Goal: Task Accomplishment & Management: Manage account settings

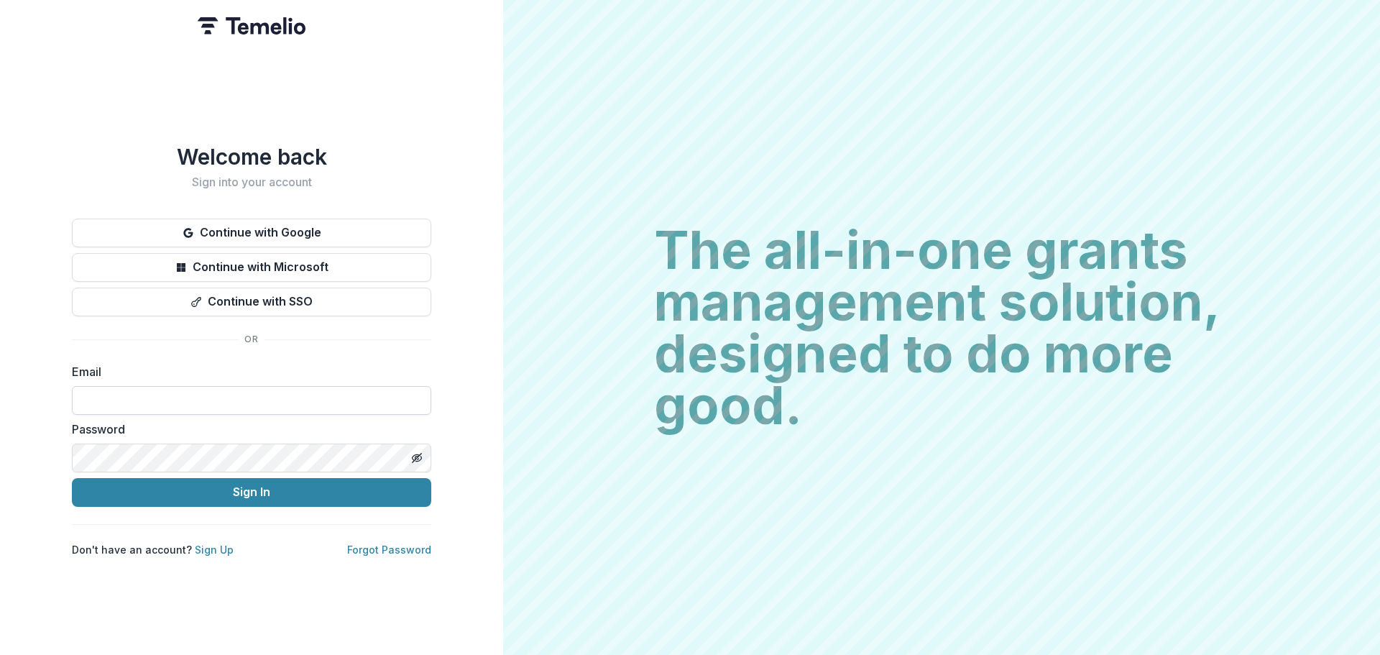
click at [204, 393] on input at bounding box center [251, 400] width 359 height 29
type input "**********"
click at [417, 452] on icon "Toggle password visibility" at bounding box center [417, 458] width 12 height 12
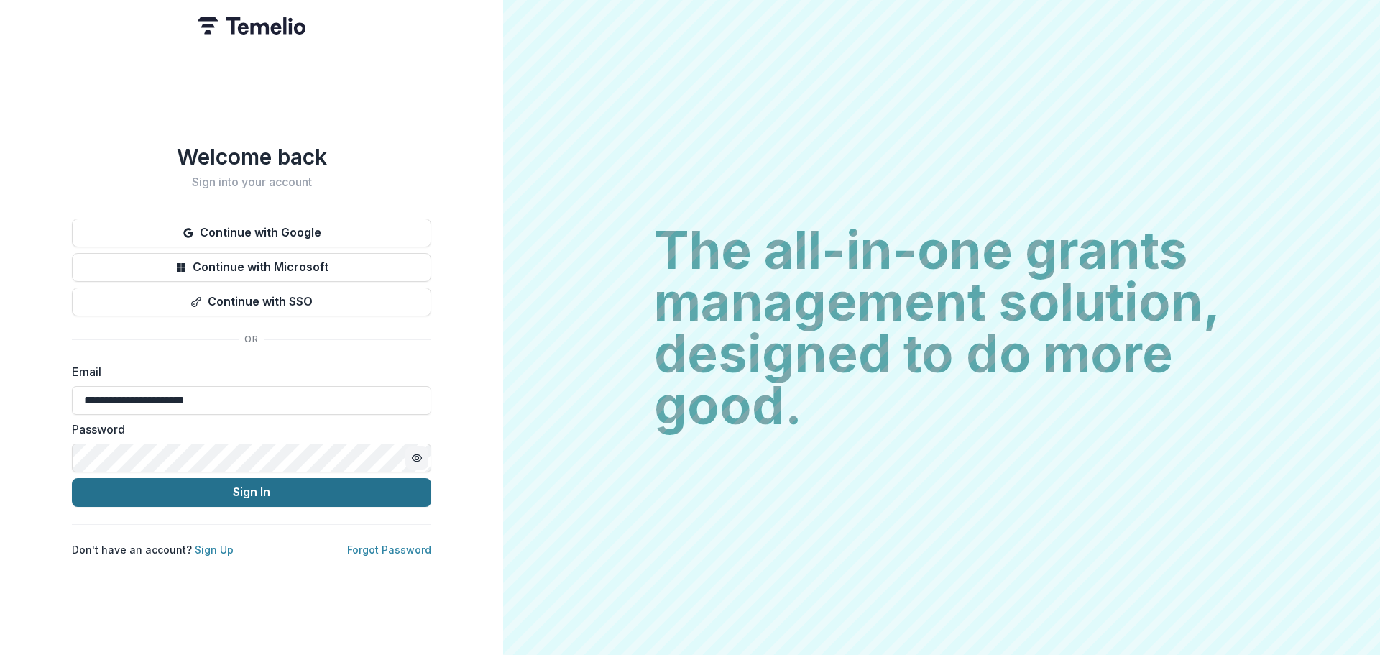
click at [293, 482] on button "Sign In" at bounding box center [251, 492] width 359 height 29
click at [213, 491] on button "Sign In" at bounding box center [251, 492] width 359 height 29
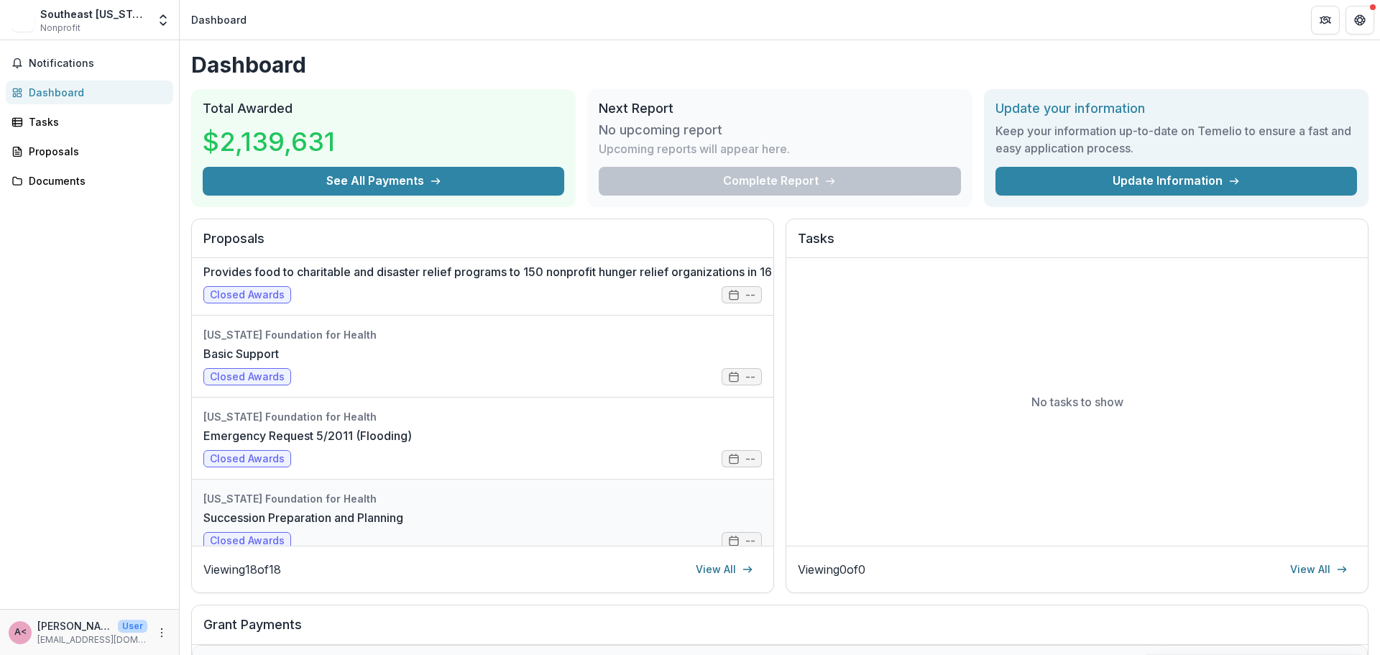
scroll to position [288, 0]
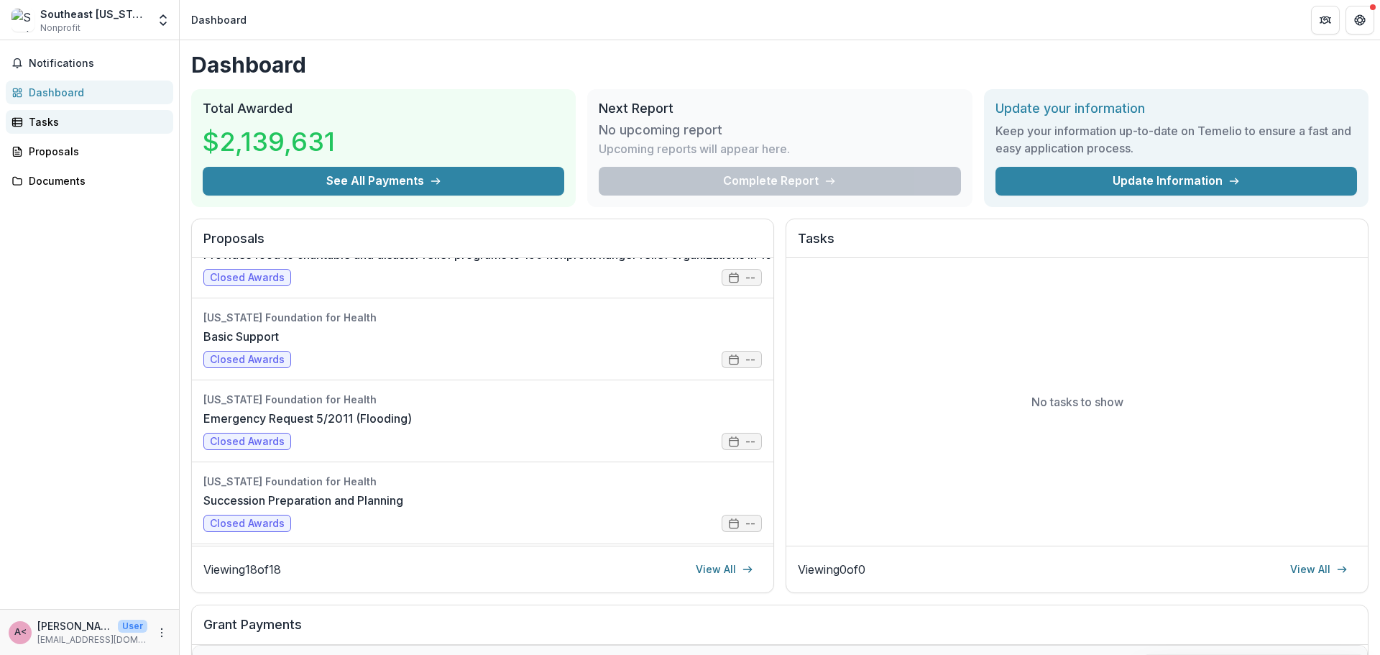
click at [46, 119] on div "Tasks" at bounding box center [95, 121] width 133 height 15
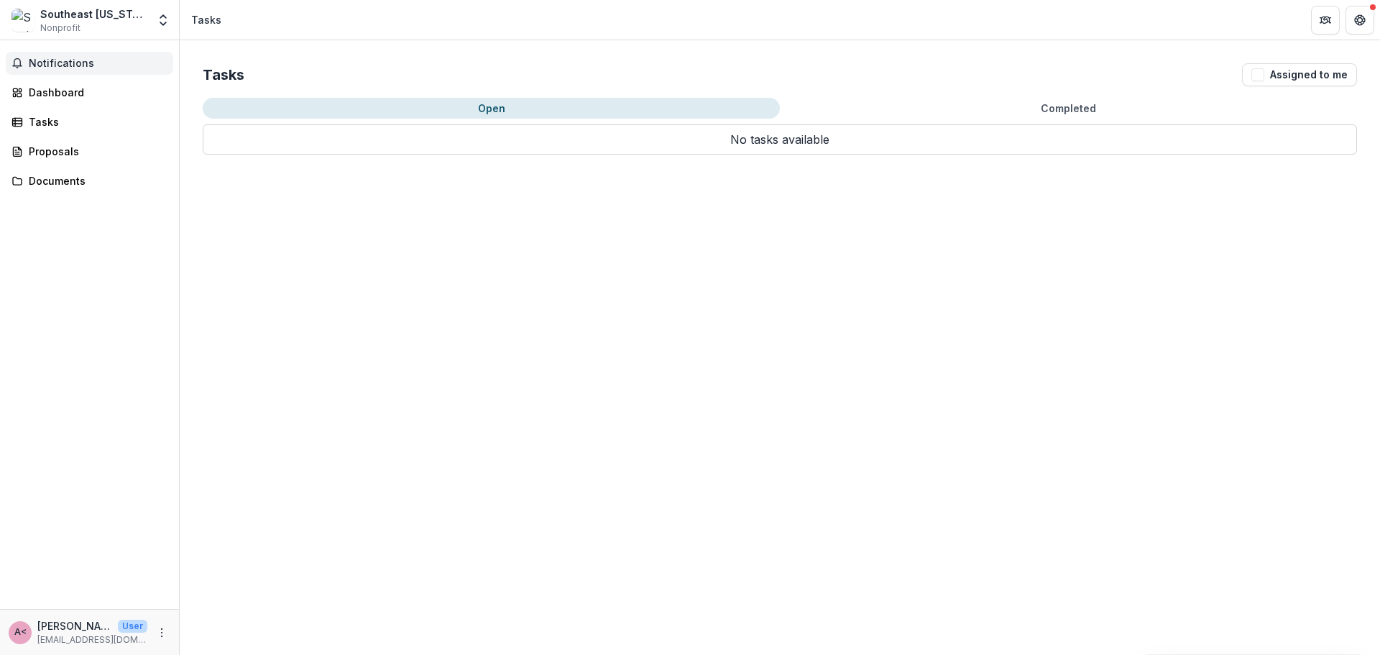
click at [56, 62] on span "Notifications" at bounding box center [98, 64] width 139 height 12
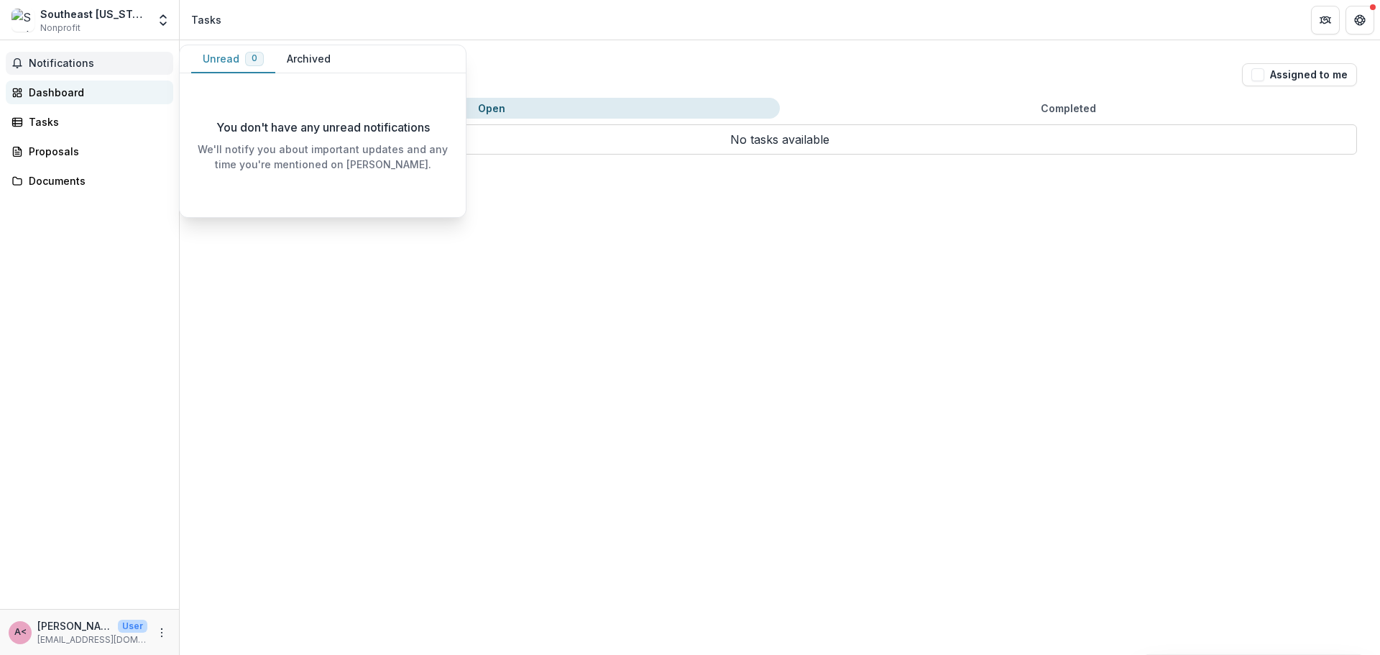
click at [53, 89] on div "Dashboard" at bounding box center [95, 92] width 133 height 15
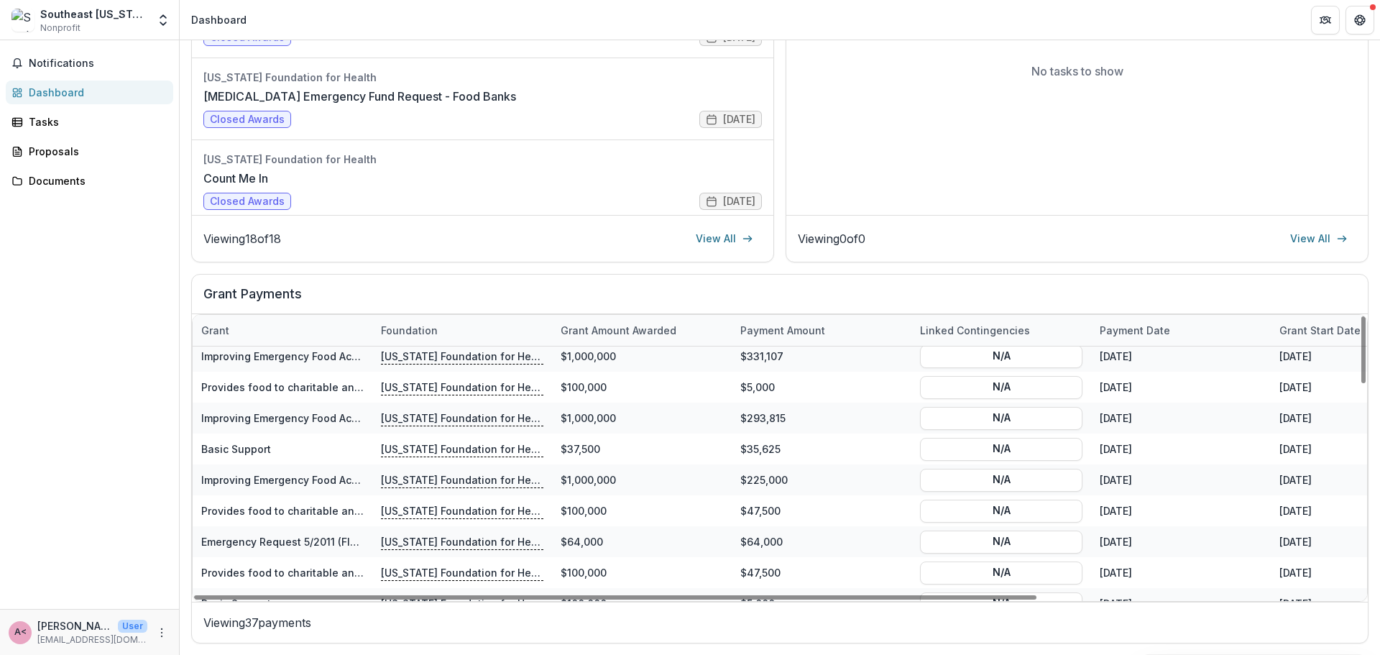
scroll to position [889, 0]
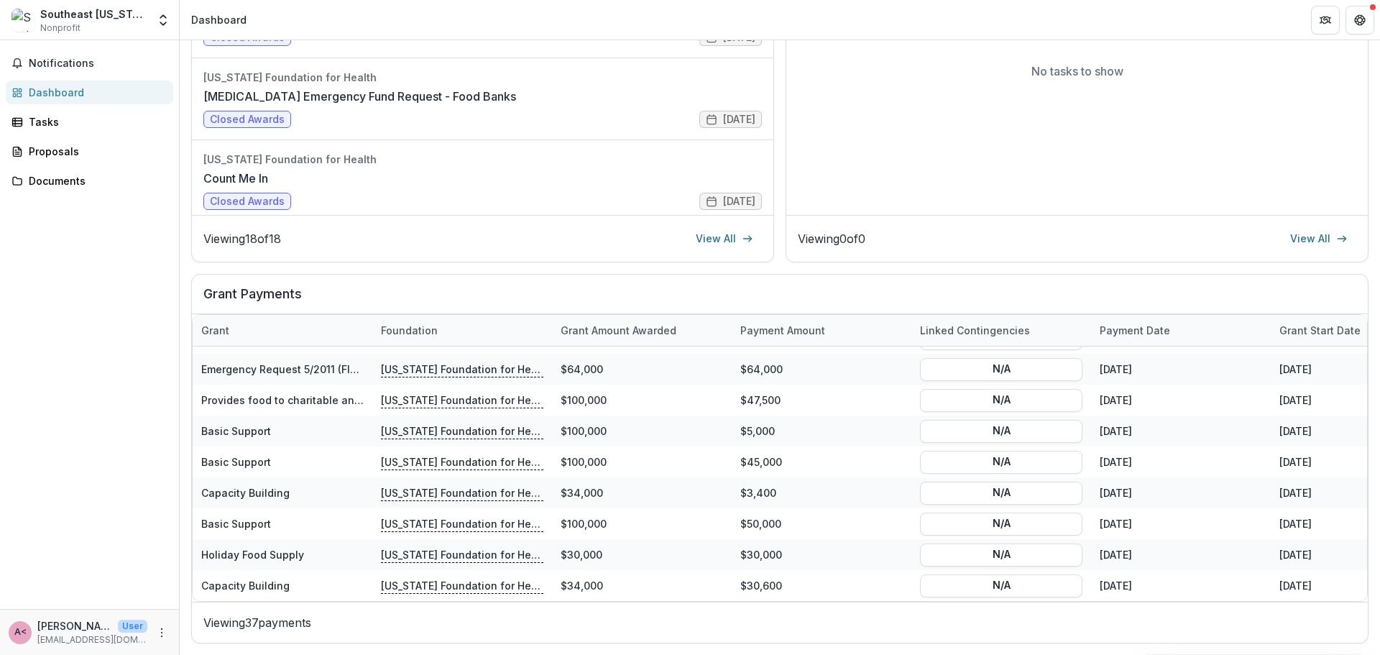
click at [160, 257] on div "Notifications Dashboard Tasks Proposals Documents" at bounding box center [89, 324] width 179 height 569
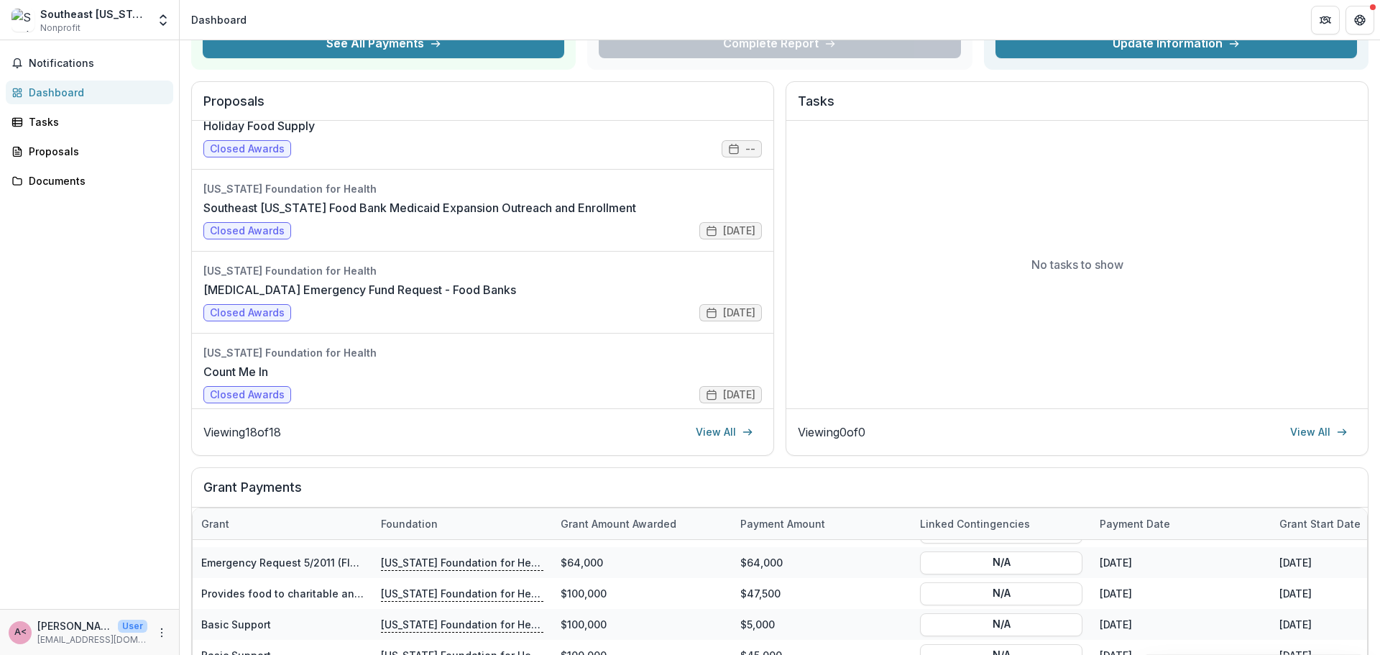
scroll to position [0, 0]
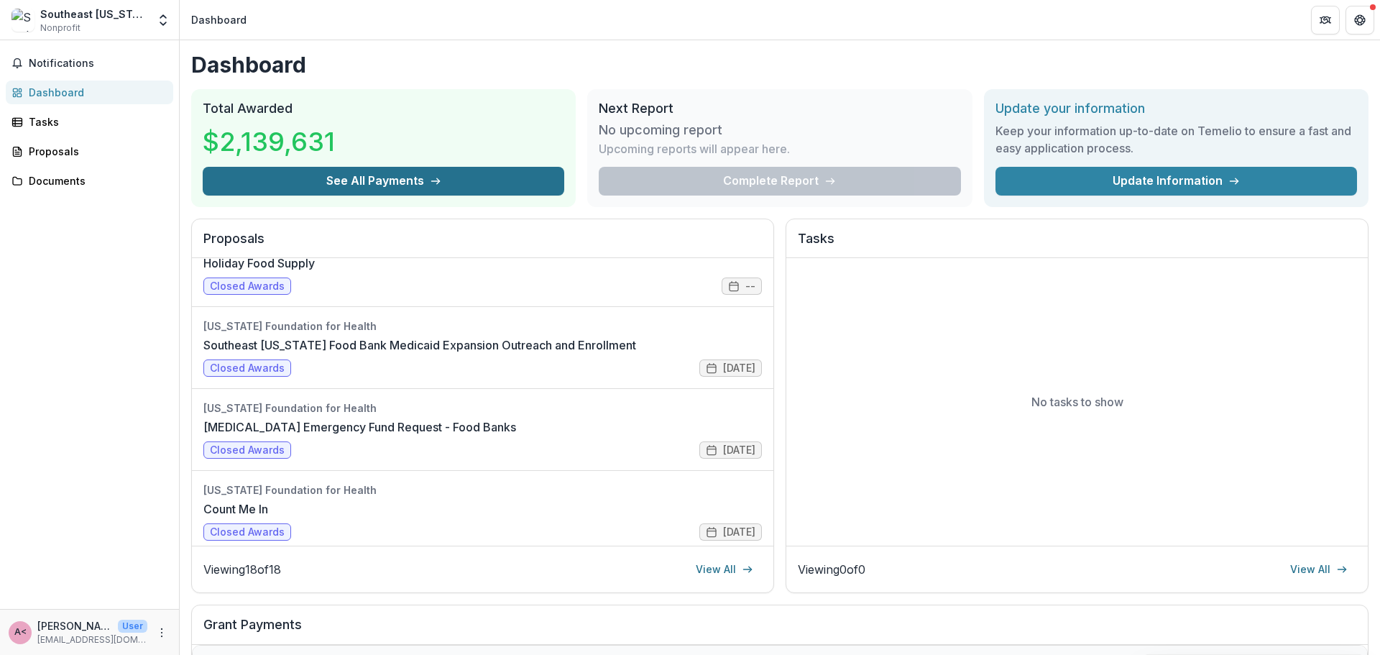
click at [325, 178] on button "See All Payments" at bounding box center [384, 181] width 362 height 29
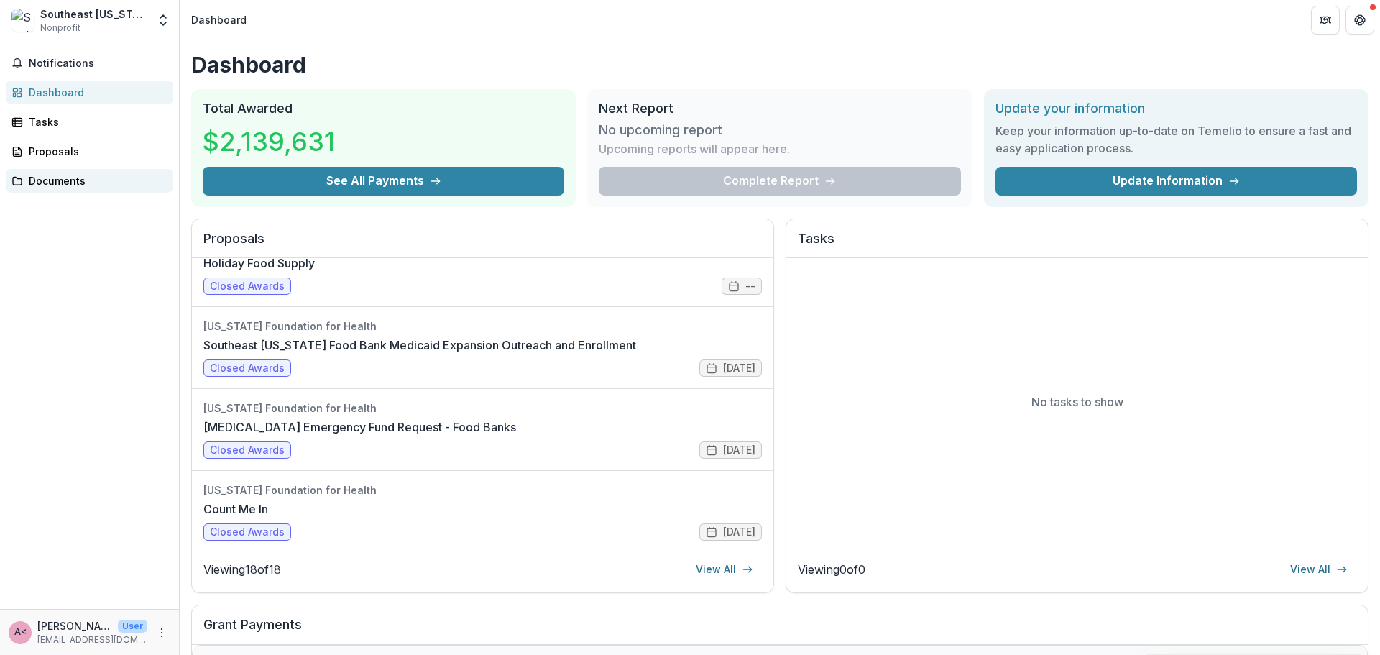
click at [58, 180] on div "Documents" at bounding box center [95, 180] width 133 height 15
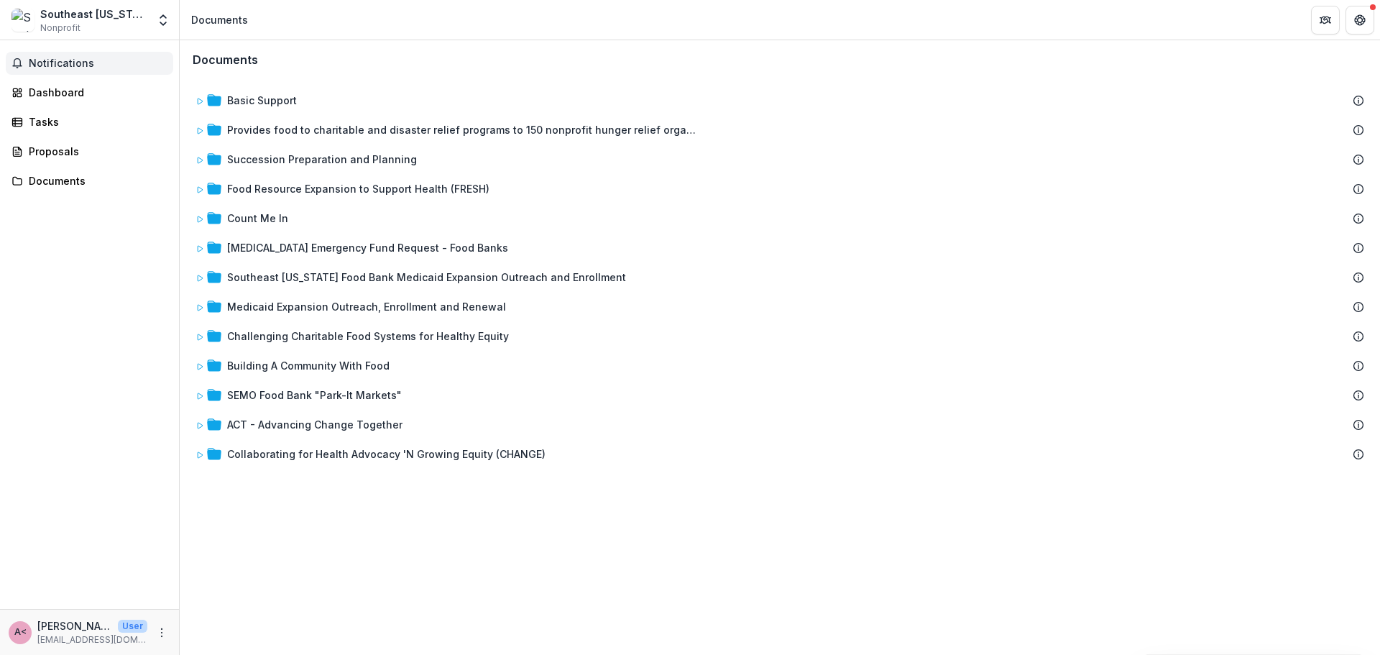
click at [52, 62] on span "Notifications" at bounding box center [98, 64] width 139 height 12
click at [54, 90] on div "Dashboard" at bounding box center [95, 92] width 133 height 15
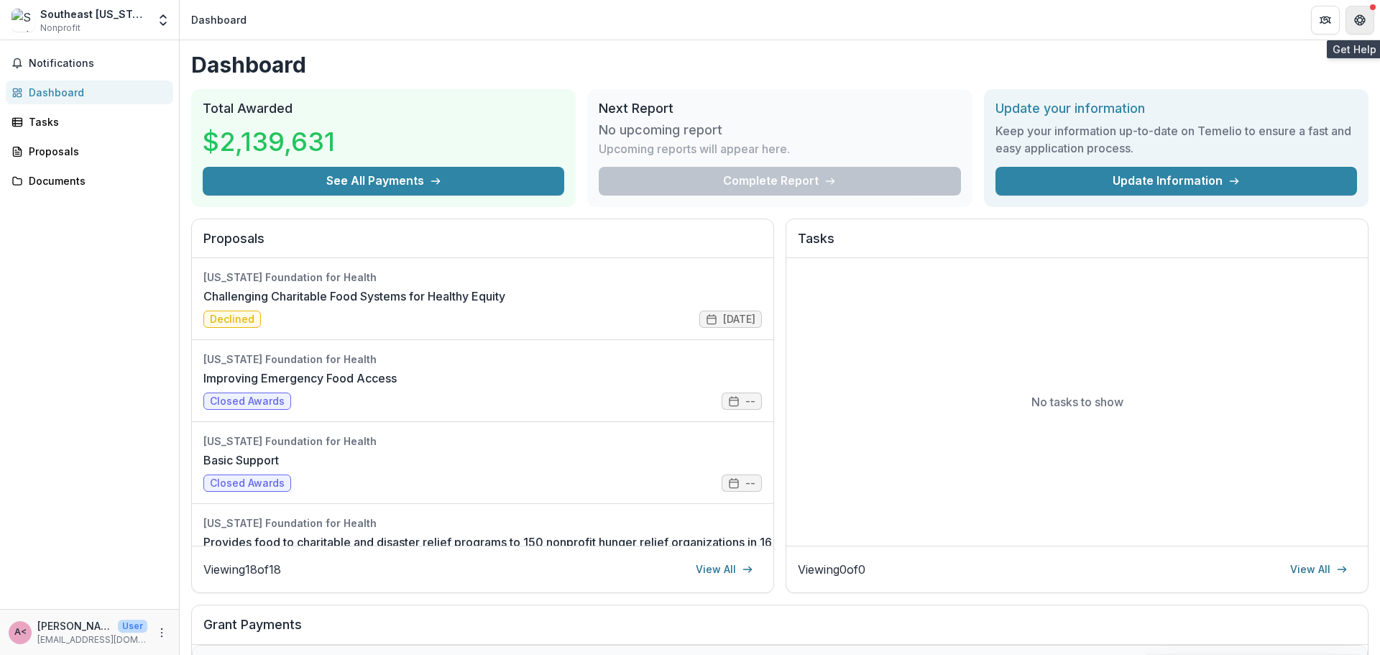
click at [1355, 25] on icon "Get Help" at bounding box center [1360, 20] width 12 height 12
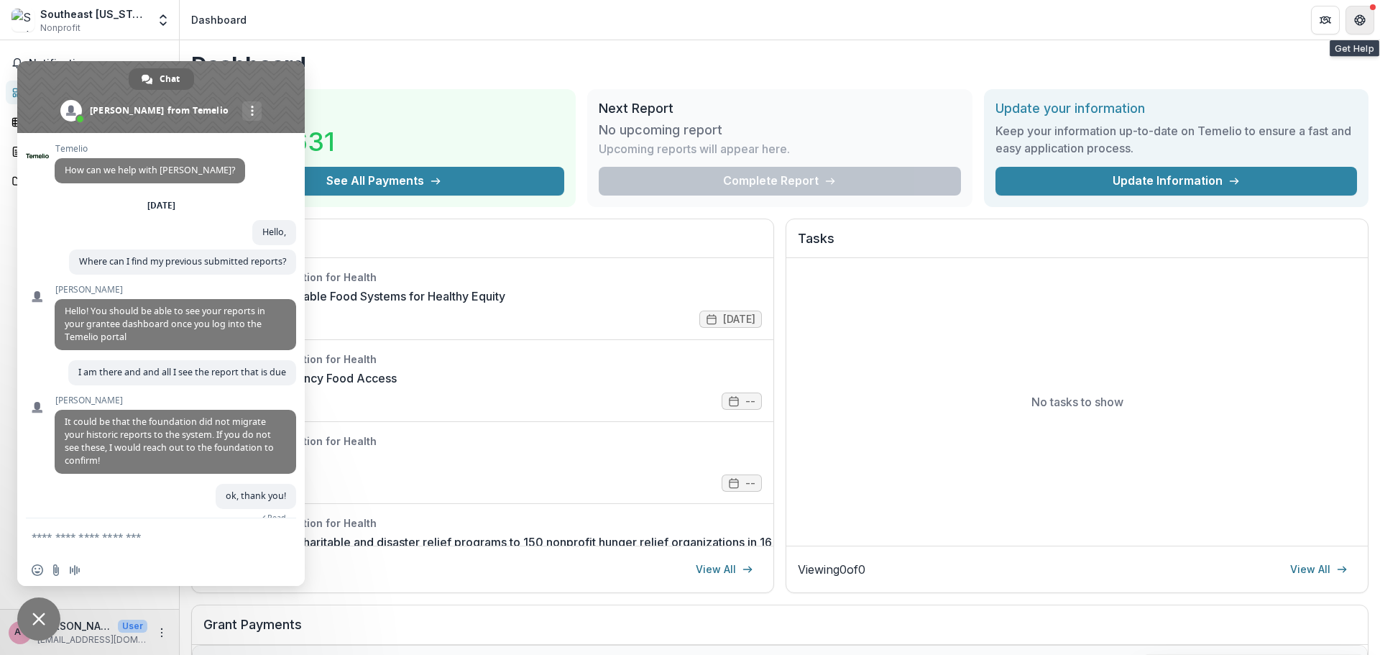
scroll to position [21, 0]
